Goal: Task Accomplishment & Management: Manage account settings

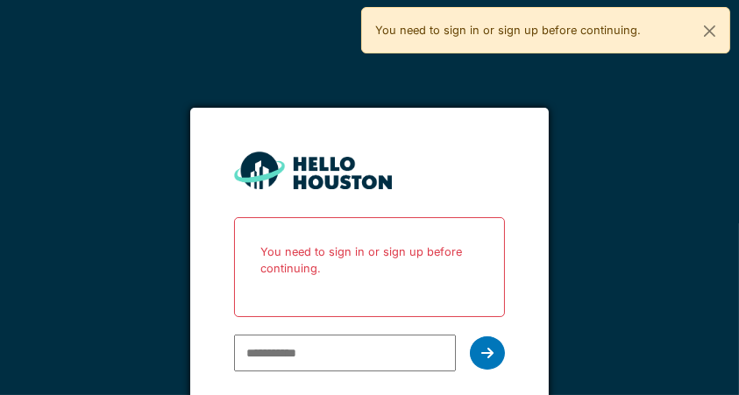
type input "**********"
click at [492, 359] on icon at bounding box center [487, 353] width 12 height 14
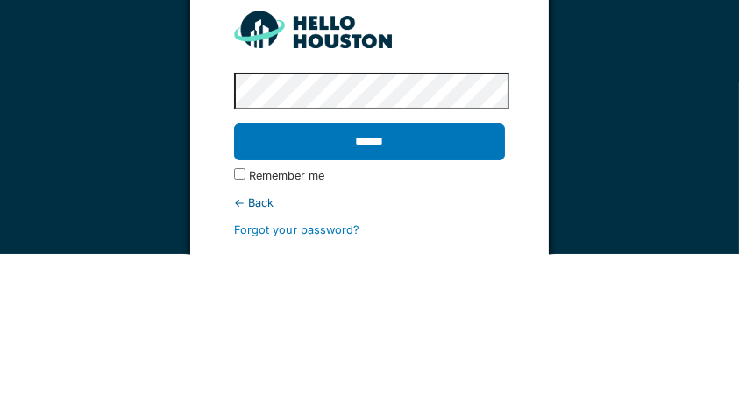
click at [500, 286] on input "******" at bounding box center [369, 283] width 271 height 37
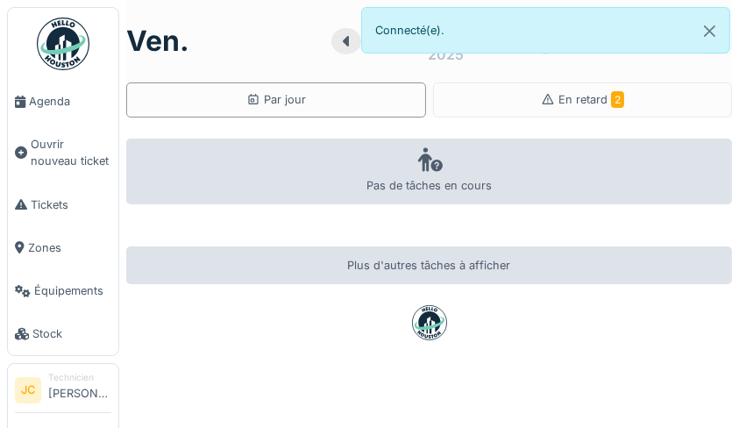
click at [639, 99] on div "En retard 2" at bounding box center [583, 99] width 300 height 35
